Goal: Check status: Check status

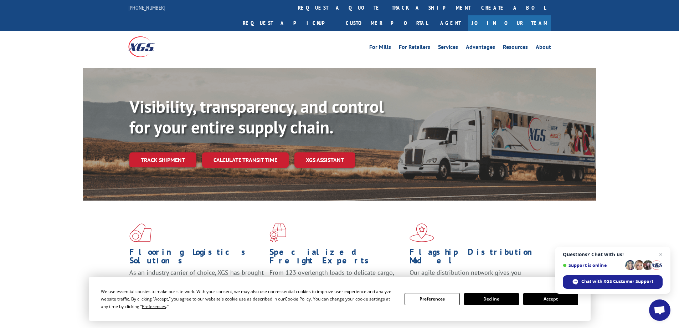
click at [543, 296] on button "Accept" at bounding box center [550, 299] width 55 height 12
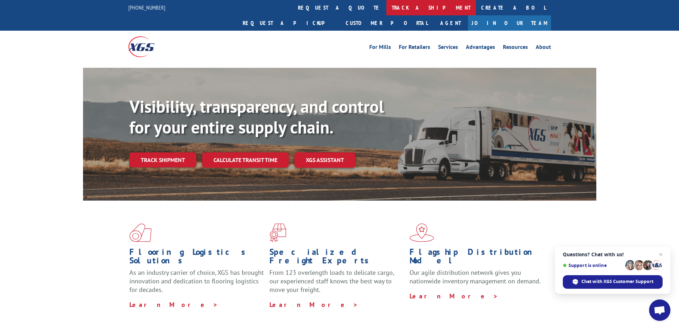
click at [386, 9] on link "track a shipment" at bounding box center [430, 7] width 89 height 15
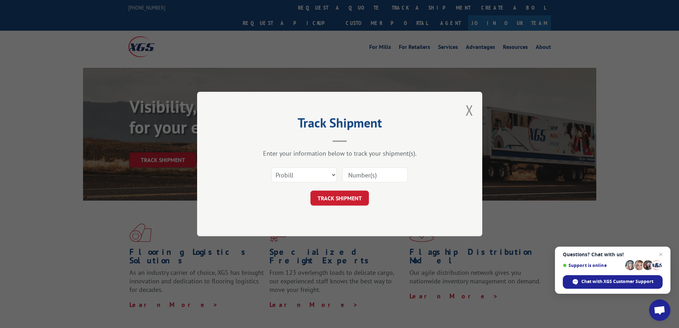
click at [356, 173] on input at bounding box center [375, 174] width 66 height 15
click at [320, 176] on select "Select category... Probill BOL PO" at bounding box center [304, 174] width 66 height 15
select select "bol"
click at [271, 167] on select "Select category... Probill BOL PO" at bounding box center [304, 174] width 66 height 15
click at [346, 179] on input at bounding box center [375, 174] width 66 height 15
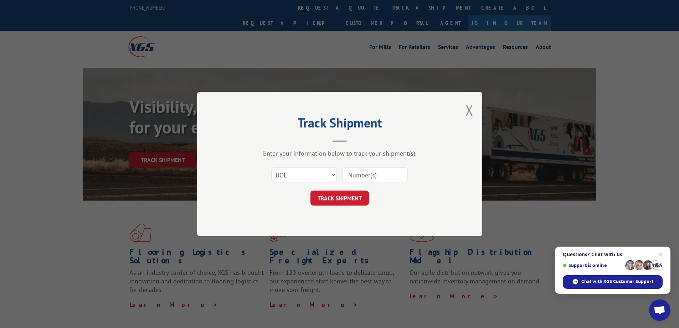
paste input "3376202"
type input "3376202"
click at [343, 195] on button "TRACK SHIPMENT" at bounding box center [339, 197] width 58 height 15
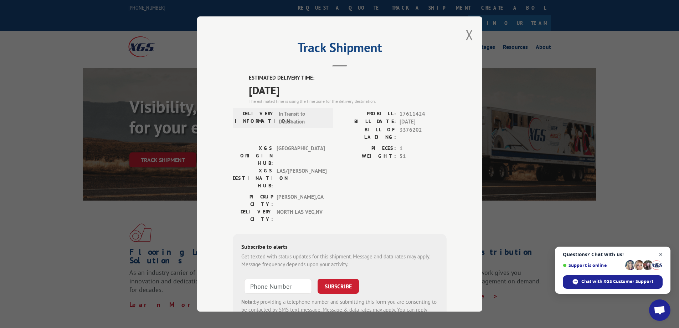
click at [663, 255] on span "Close chat" at bounding box center [661, 254] width 9 height 9
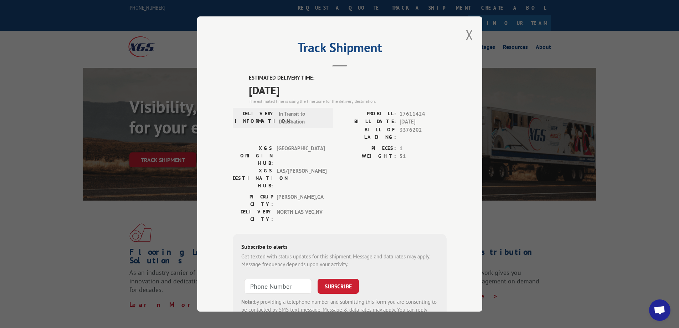
click at [351, 193] on div "PICKUP CITY: [GEOGRAPHIC_DATA] , [GEOGRAPHIC_DATA]: [GEOGRAPHIC_DATA] , [GEOGRA…" at bounding box center [340, 210] width 214 height 34
click at [340, 144] on label "PIECES:" at bounding box center [368, 148] width 56 height 8
click at [467, 36] on button "Close modal" at bounding box center [470, 34] width 8 height 19
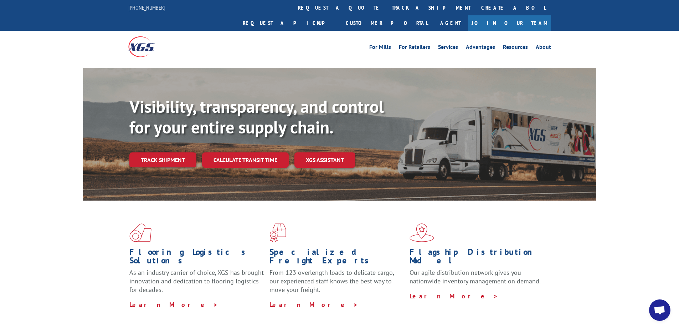
click at [61, 200] on div "Flooring Logistics Solutions As an industry carrier of choice, XGS has brought …" at bounding box center [339, 271] width 679 height 143
